Goal: Navigation & Orientation: Go to known website

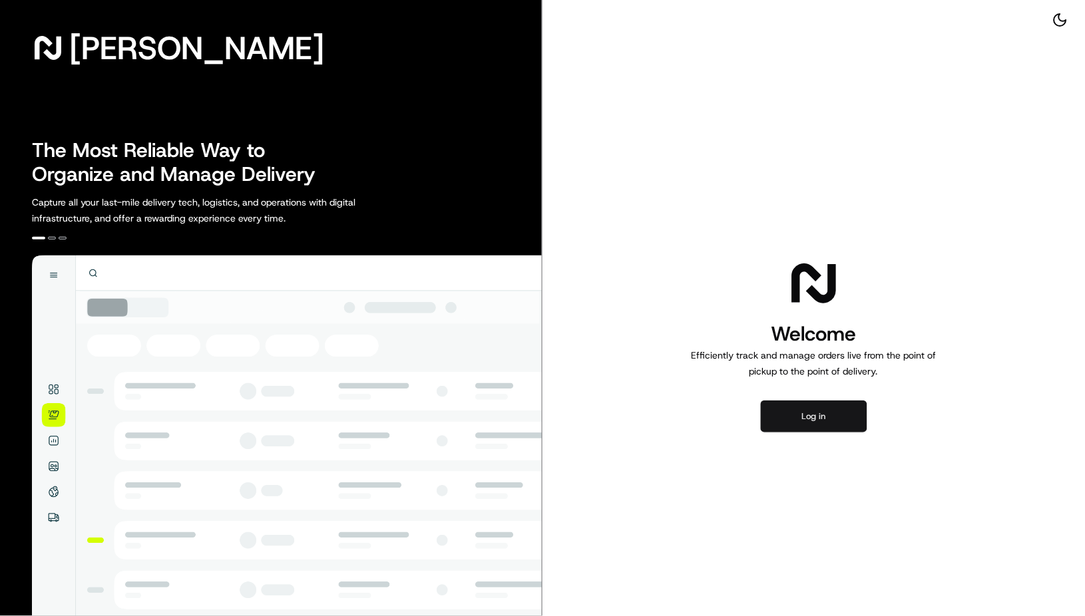
click at [819, 415] on button "Log in" at bounding box center [814, 417] width 106 height 32
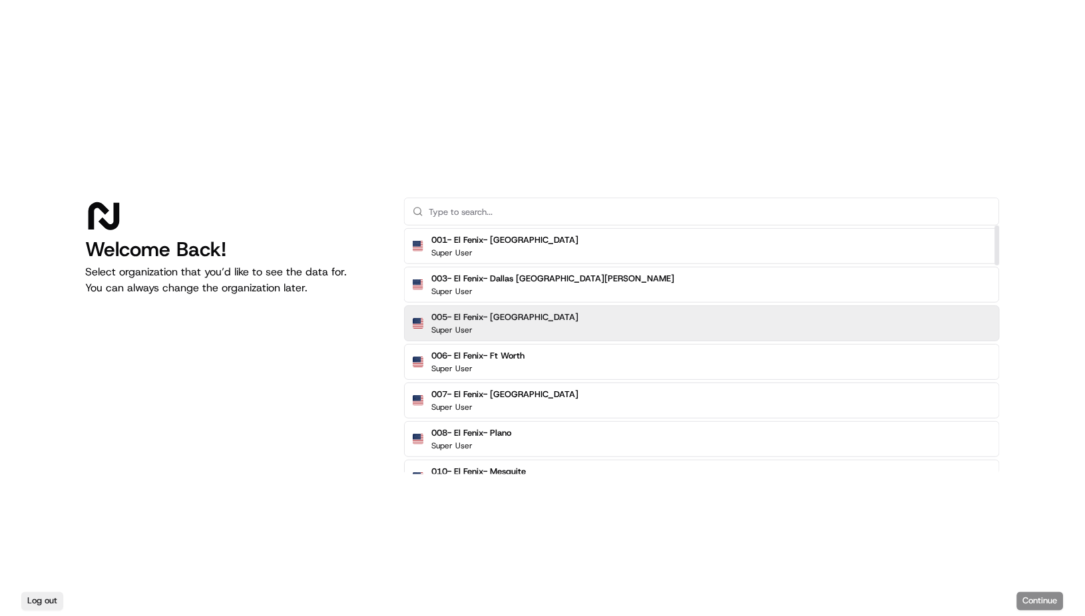
paste input "DrHouse"
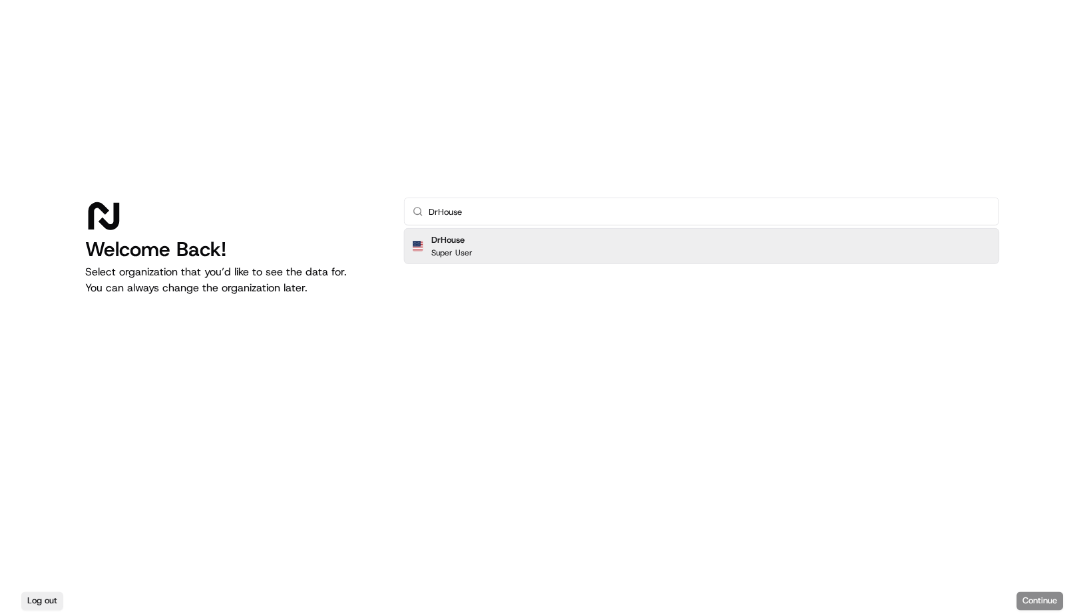
type input "DrHouse"
click at [525, 255] on div "DrHouse Super User" at bounding box center [702, 246] width 596 height 36
click at [477, 239] on div "DrHouse Super User" at bounding box center [702, 246] width 596 height 36
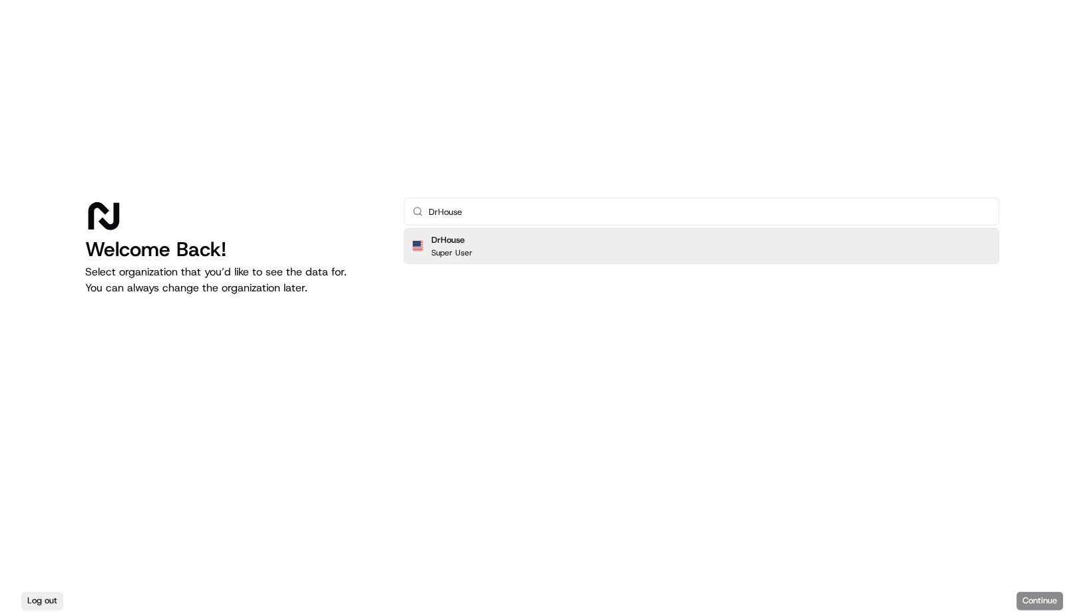
click at [477, 239] on div "DrHouse Super User" at bounding box center [702, 246] width 596 height 36
click at [1033, 598] on button "Continue" at bounding box center [1040, 601] width 47 height 19
